Goal: Task Accomplishment & Management: Use online tool/utility

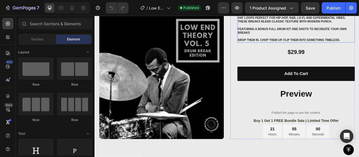
scroll to position [140, 0]
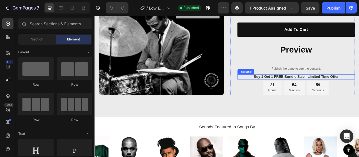
click at [317, 93] on p "Buy 1 Get 1 FREE Bundle Sale | Limited Time Offer" at bounding box center [351, 93] width 148 height 6
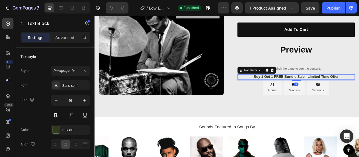
click at [319, 93] on p "Buy 1 Get 1 FREE Bundle Sale | Limited Time Offer" at bounding box center [351, 93] width 148 height 6
click at [359, 95] on p "Buy 1 Get 1 FREE Bundle Sale | Limited Time Offer" at bounding box center [351, 93] width 148 height 6
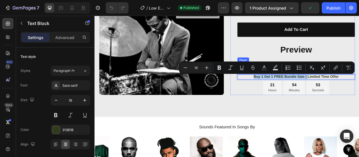
drag, startPoint x: 362, startPoint y: 94, endPoint x: 290, endPoint y: 90, distance: 71.4
click at [290, 90] on div "Icon Icon Icon Icon Icon Icon List (739+ Reviews) Text Block Row Low End Theory…" at bounding box center [351, 8] width 150 height 216
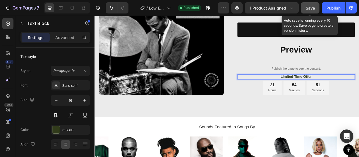
click at [311, 8] on span "Save" at bounding box center [310, 8] width 9 height 5
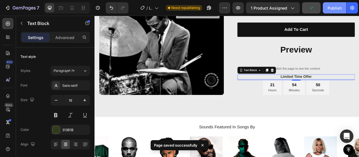
click at [333, 12] on button "Publish" at bounding box center [335, 7] width 24 height 11
click at [72, 8] on icon at bounding box center [72, 8] width 6 height 6
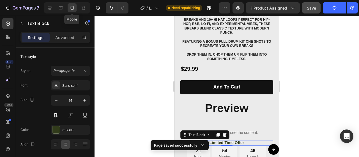
scroll to position [272, 0]
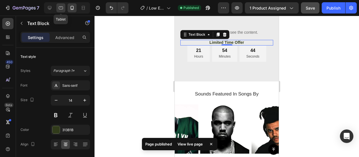
click at [64, 6] on div at bounding box center [60, 7] width 9 height 9
type input "13"
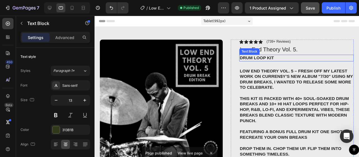
click at [271, 59] on p "Drum Loop Kit" at bounding box center [306, 60] width 119 height 6
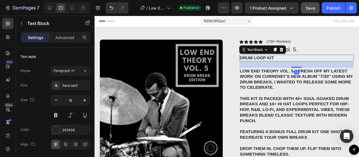
click at [277, 59] on p "Drum Loop Kit" at bounding box center [306, 60] width 119 height 6
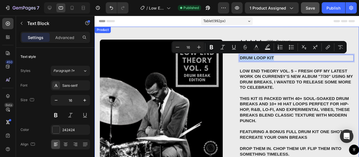
drag, startPoint x: 286, startPoint y: 60, endPoint x: 234, endPoint y: 59, distance: 51.6
click at [234, 59] on div "Product Images Row Icon Icon Icon Icon Icon Icon List (739+ Reviews) Text Block…" at bounding box center [234, 156] width 278 height 259
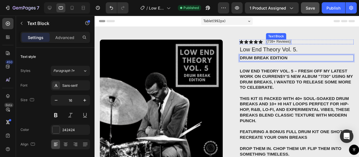
click at [279, 43] on p "(739+ Reviews)" at bounding box center [289, 43] width 26 height 4
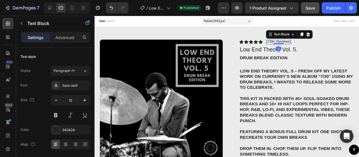
click at [281, 42] on p "(739+ Reviews)" at bounding box center [289, 43] width 26 height 4
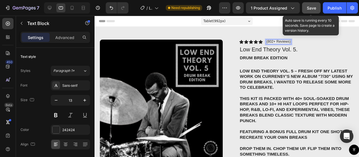
click at [317, 8] on button "Save" at bounding box center [311, 7] width 19 height 11
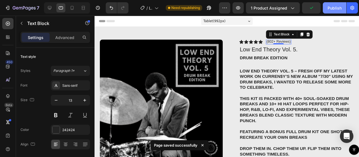
click at [333, 8] on div "Publish" at bounding box center [335, 8] width 14 height 6
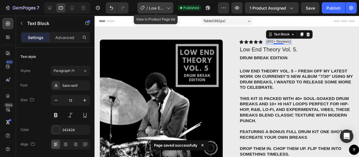
click at [159, 8] on span "Low End Theory Vol. 5" at bounding box center [156, 8] width 15 height 6
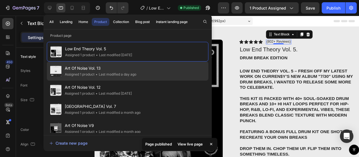
click at [136, 70] on span "Art Of Noise Vol. 13" at bounding box center [101, 68] width 72 height 7
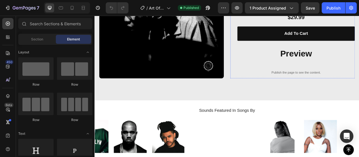
scroll to position [112, 0]
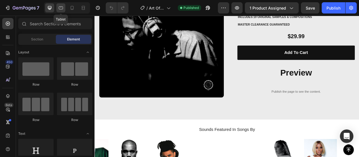
click at [62, 7] on icon at bounding box center [61, 7] width 4 height 3
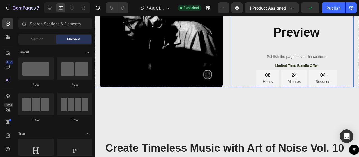
scroll to position [224, 0]
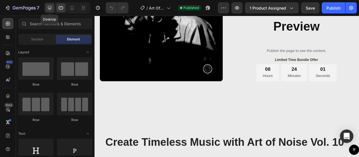
click at [48, 8] on icon at bounding box center [50, 8] width 4 height 4
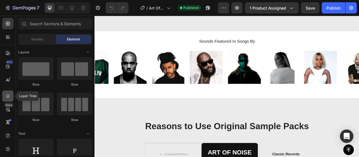
click at [9, 96] on icon at bounding box center [8, 96] width 6 height 6
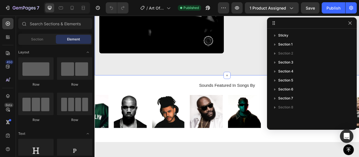
scroll to position [84, 0]
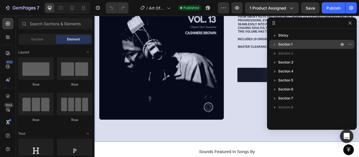
click at [275, 45] on icon "button" at bounding box center [275, 45] width 6 height 6
click at [275, 44] on icon "button" at bounding box center [275, 44] width 2 height 1
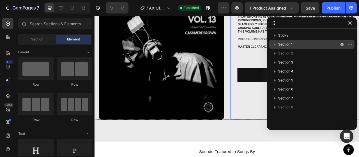
click at [296, 114] on h2 "Preview" at bounding box center [351, 116] width 150 height 15
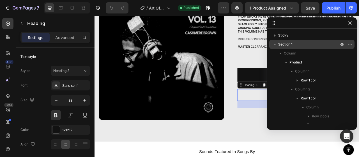
scroll to position [97, 0]
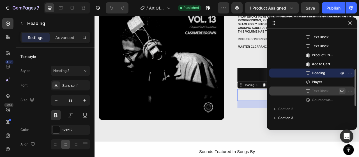
click at [343, 90] on icon "button" at bounding box center [342, 91] width 4 height 2
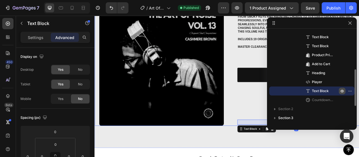
click at [263, 139] on div "Product Images Row Icon Icon Icon Icon Icon Icon List (1149 Reviews) Text Block…" at bounding box center [263, 49] width 337 height 213
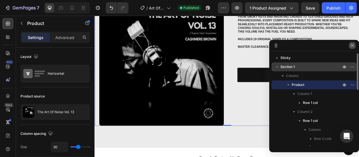
click at [353, 44] on icon "button" at bounding box center [352, 45] width 4 height 4
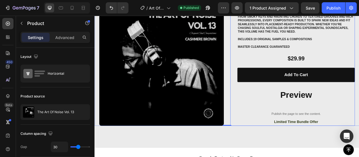
scroll to position [112, 0]
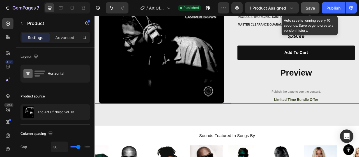
click at [310, 8] on span "Save" at bounding box center [310, 8] width 9 height 5
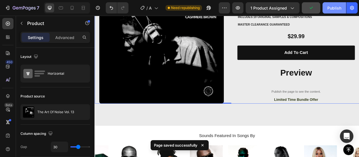
click at [333, 6] on div "Publish" at bounding box center [334, 8] width 14 height 6
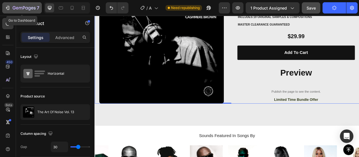
click at [25, 12] on button "7" at bounding box center [22, 7] width 40 height 11
